Goal: Task Accomplishment & Management: Manage account settings

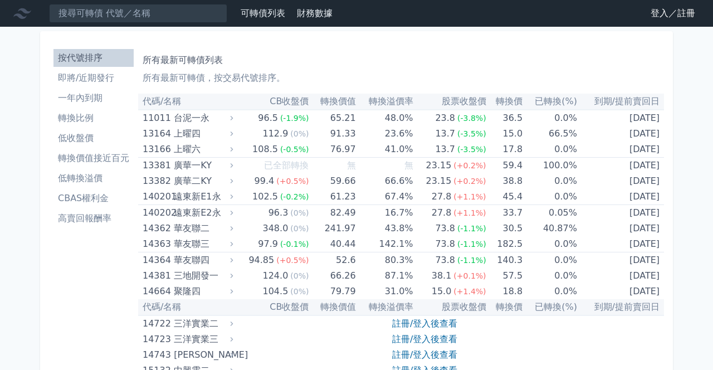
click at [660, 13] on link "登入／註冊" at bounding box center [673, 13] width 62 height 18
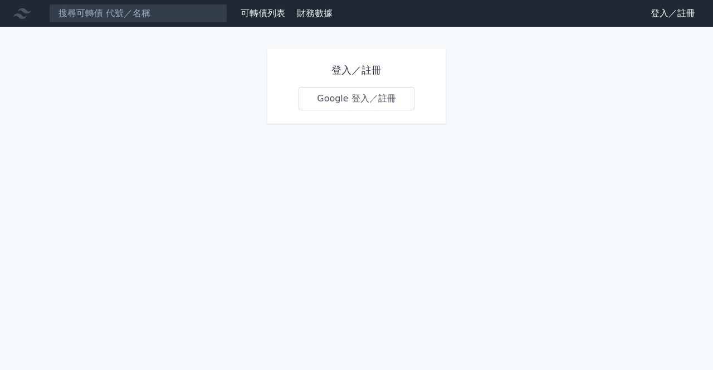
click at [369, 102] on link "Google 登入／註冊" at bounding box center [357, 98] width 116 height 23
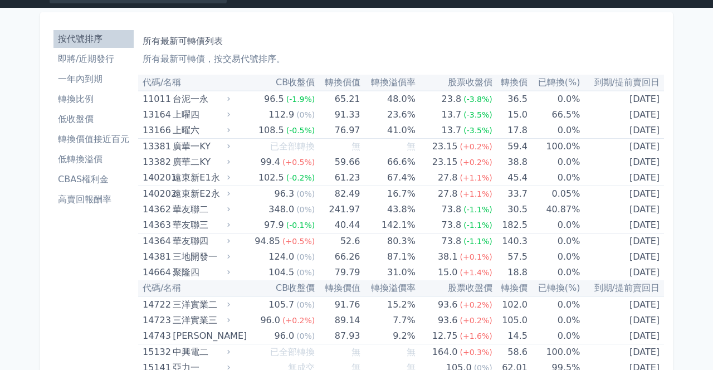
scroll to position [19, 0]
click at [110, 58] on li "即將/近期發行" at bounding box center [94, 58] width 80 height 13
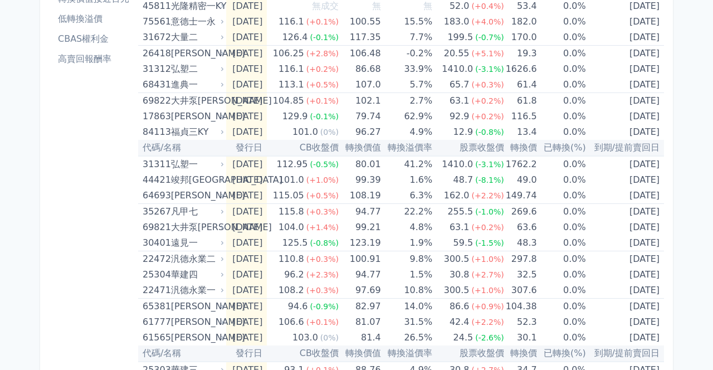
scroll to position [158, 0]
click at [75, 268] on div "按代號排序 即將/近期發行 一年內到期 轉換比例 低收盤價 轉換價值接近百元 低轉換溢價 CBAS權利金 高賣回報酬率" at bounding box center [93, 243] width 89 height 714
